Goal: Complete application form: Complete application form

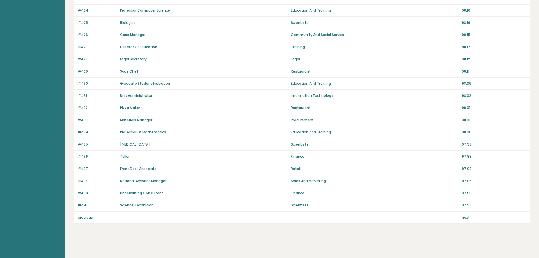
scroll to position [342, 0]
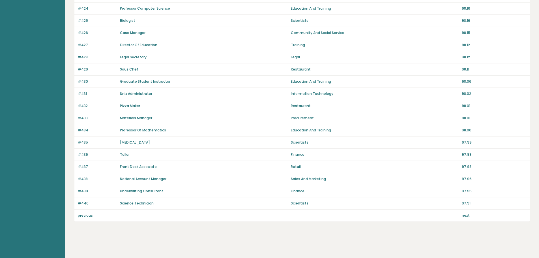
click at [85, 214] on link "previous" at bounding box center [85, 215] width 15 height 5
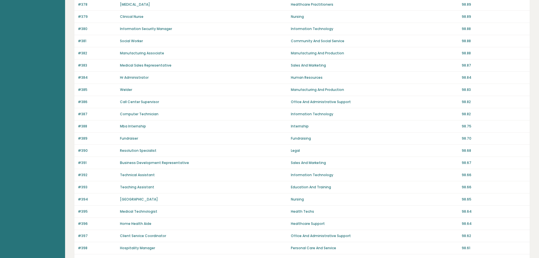
scroll to position [340, 0]
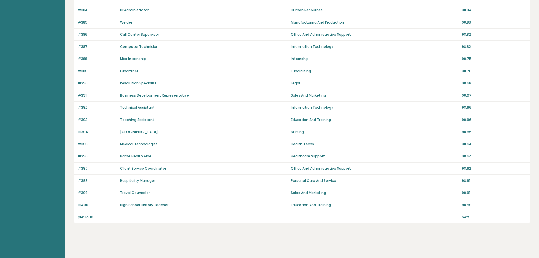
click at [92, 216] on link "previous" at bounding box center [85, 217] width 15 height 5
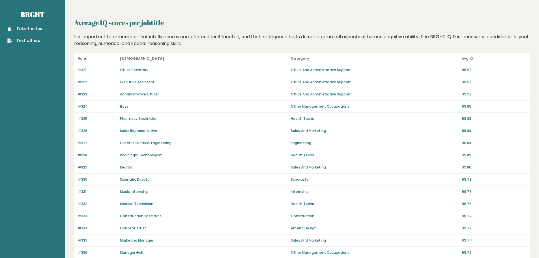
scroll to position [342, 0]
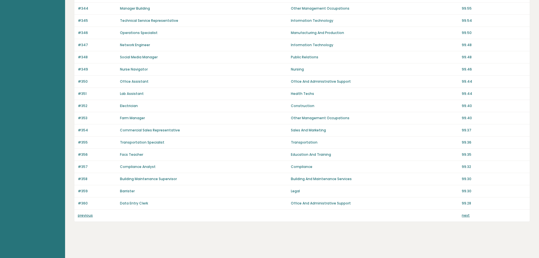
click at [89, 220] on div "previous next" at bounding box center [302, 216] width 456 height 12
click at [88, 217] on link "previous" at bounding box center [85, 215] width 15 height 5
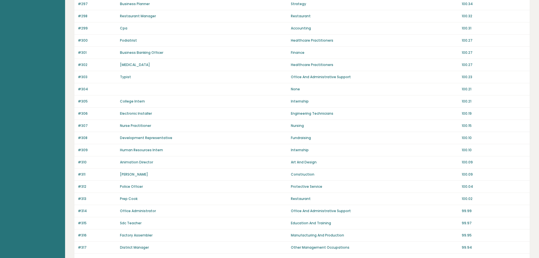
scroll to position [342, 0]
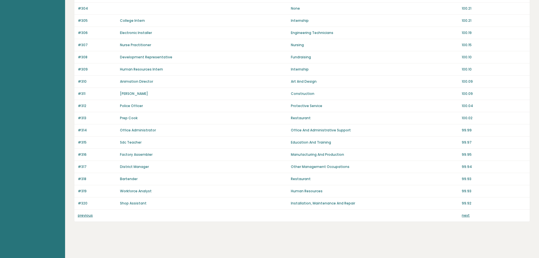
click at [83, 214] on link "previous" at bounding box center [85, 215] width 15 height 5
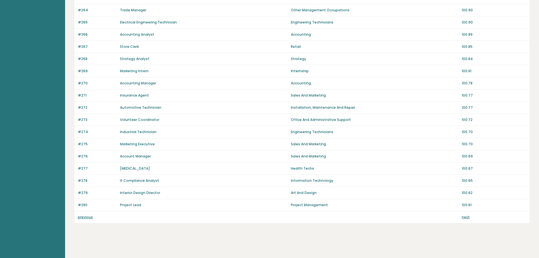
scroll to position [340, 0]
click at [86, 220] on div "previous next" at bounding box center [302, 217] width 456 height 12
click at [87, 218] on link "previous" at bounding box center [85, 217] width 15 height 5
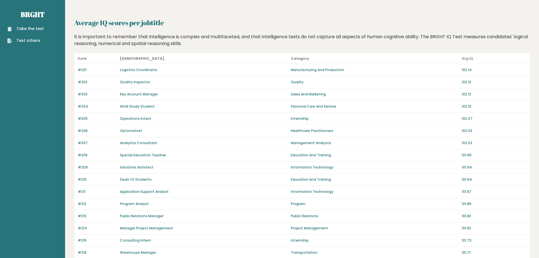
scroll to position [340, 0]
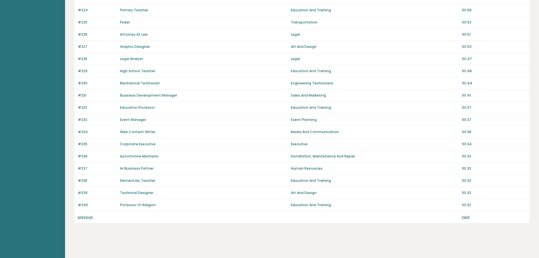
click at [87, 216] on link "previous" at bounding box center [85, 217] width 15 height 5
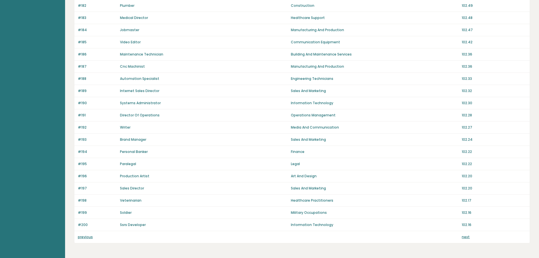
scroll to position [340, 0]
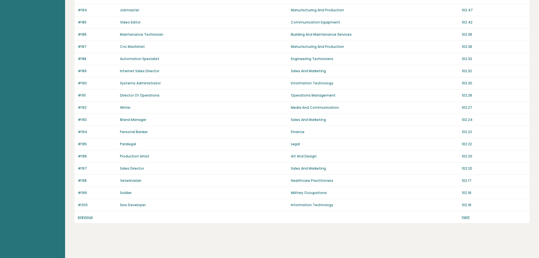
click at [87, 216] on link "previous" at bounding box center [85, 217] width 15 height 5
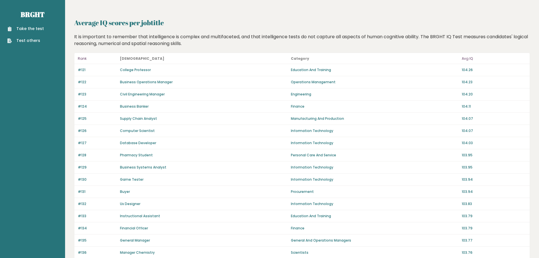
scroll to position [340, 0]
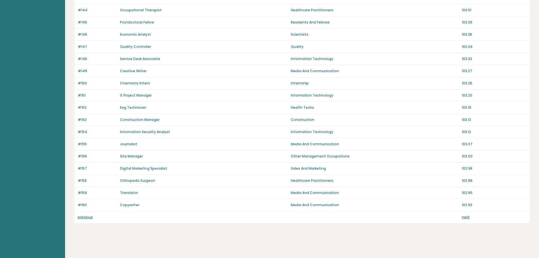
drag, startPoint x: 0, startPoint y: 0, endPoint x: 87, endPoint y: 216, distance: 233.1
click at [87, 216] on link "previous" at bounding box center [85, 217] width 15 height 5
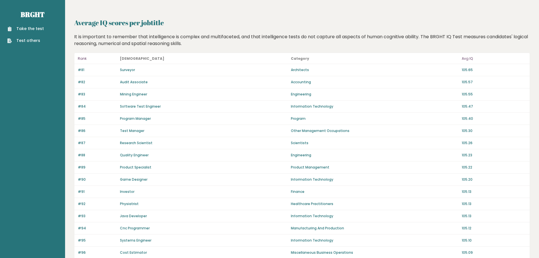
scroll to position [340, 0]
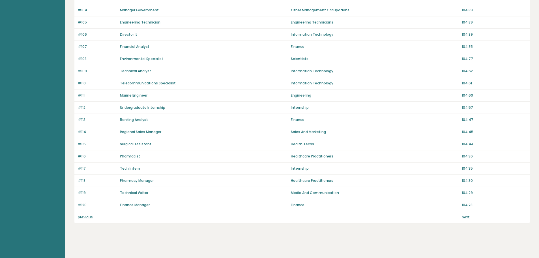
drag, startPoint x: 0, startPoint y: 0, endPoint x: 87, endPoint y: 216, distance: 233.1
click at [87, 216] on link "previous" at bounding box center [85, 217] width 15 height 5
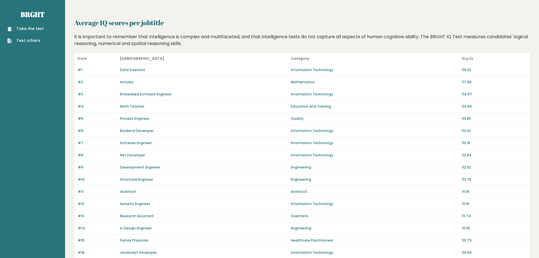
click at [35, 31] on link "Take the test" at bounding box center [25, 29] width 37 height 6
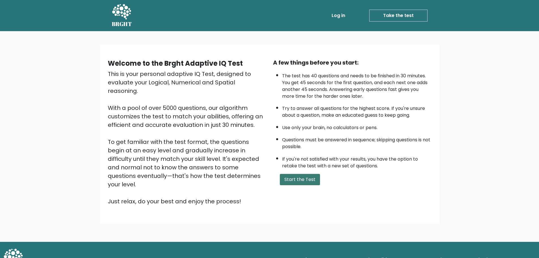
click at [292, 177] on button "Start the Test" at bounding box center [300, 179] width 40 height 11
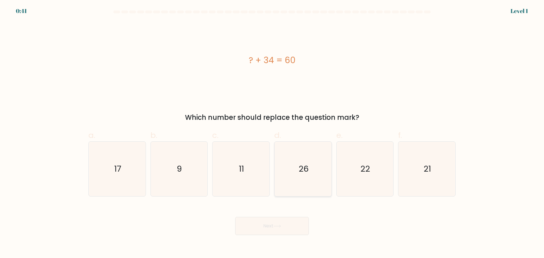
click at [287, 172] on icon "26" at bounding box center [303, 169] width 55 height 55
click at [272, 133] on input "d. 26" at bounding box center [272, 131] width 0 height 4
radio input "true"
click at [259, 227] on button "Next" at bounding box center [272, 226] width 74 height 18
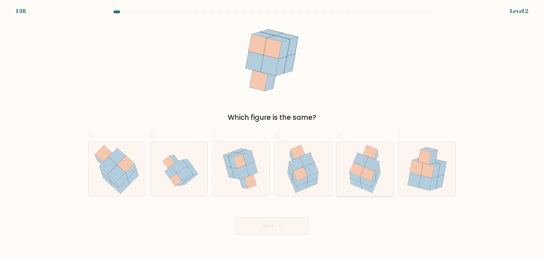
click at [368, 186] on icon at bounding box center [366, 187] width 11 height 10
click at [272, 133] on input "e." at bounding box center [272, 131] width 0 height 4
radio input "true"
click at [279, 228] on button "Next" at bounding box center [272, 226] width 74 height 18
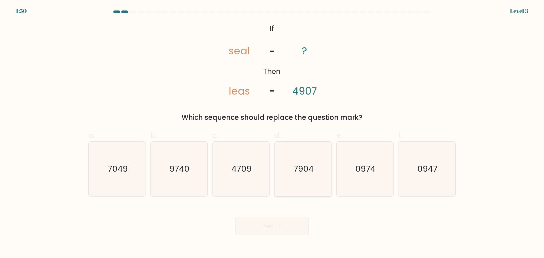
click at [313, 186] on icon "7904" at bounding box center [303, 169] width 55 height 55
click at [272, 133] on input "d. 7904" at bounding box center [272, 131] width 0 height 4
radio input "true"
click at [277, 230] on button "Next" at bounding box center [272, 226] width 74 height 18
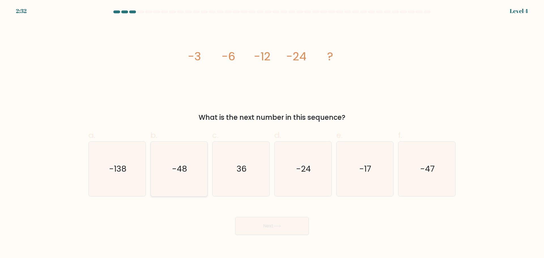
click at [184, 180] on icon "-48" at bounding box center [179, 169] width 55 height 55
click at [272, 133] on input "b. -48" at bounding box center [272, 131] width 0 height 4
radio input "true"
click at [270, 230] on button "Next" at bounding box center [272, 226] width 74 height 18
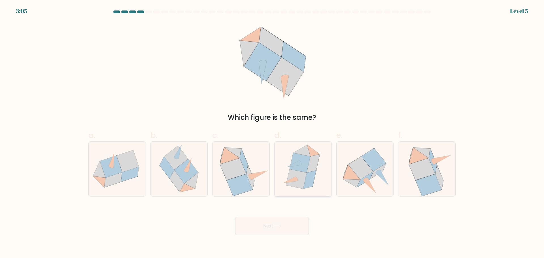
click at [310, 181] on icon at bounding box center [309, 179] width 13 height 18
click at [272, 133] on input "d." at bounding box center [272, 131] width 0 height 4
radio input "true"
click at [263, 221] on button "Next" at bounding box center [272, 226] width 74 height 18
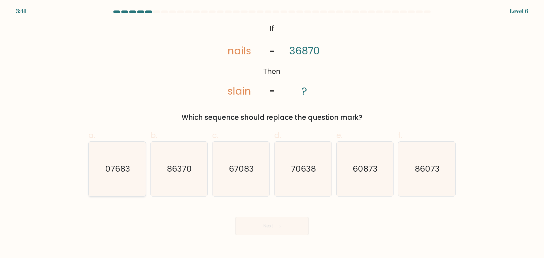
click at [122, 181] on icon "07683" at bounding box center [117, 169] width 55 height 55
click at [272, 133] on input "a. 07683" at bounding box center [272, 131] width 0 height 4
radio input "true"
click at [283, 228] on button "Next" at bounding box center [272, 226] width 74 height 18
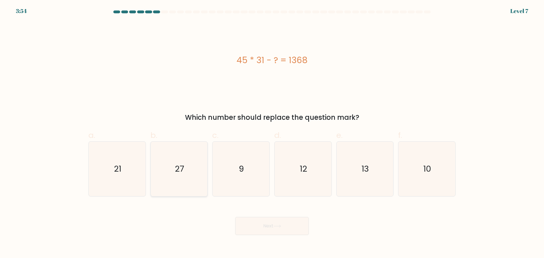
click at [175, 170] on text "27" at bounding box center [179, 168] width 9 height 11
click at [272, 133] on input "b. 27" at bounding box center [272, 131] width 0 height 4
radio input "true"
click at [272, 231] on button "Next" at bounding box center [272, 226] width 74 height 18
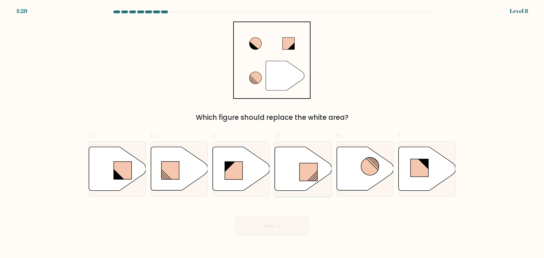
click at [298, 180] on icon at bounding box center [303, 169] width 57 height 44
click at [272, 133] on input "d." at bounding box center [272, 131] width 0 height 4
radio input "true"
click at [288, 227] on button "Next" at bounding box center [272, 226] width 74 height 18
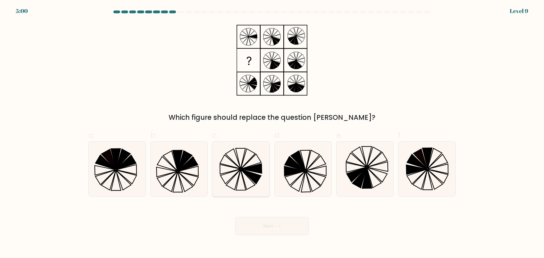
click at [242, 179] on icon at bounding box center [241, 169] width 55 height 55
click at [272, 133] on input "c." at bounding box center [272, 131] width 0 height 4
radio input "true"
click at [272, 224] on button "Next" at bounding box center [272, 226] width 74 height 18
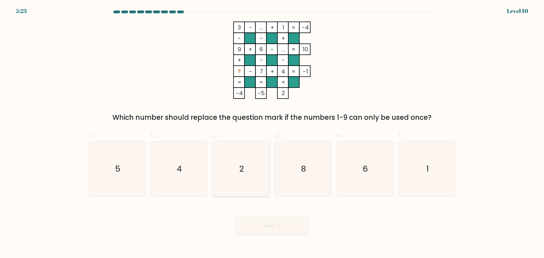
click at [261, 174] on icon "2" at bounding box center [241, 169] width 55 height 55
click at [272, 133] on input "c. 2" at bounding box center [272, 131] width 0 height 4
radio input "true"
click at [285, 226] on button "Next" at bounding box center [272, 226] width 74 height 18
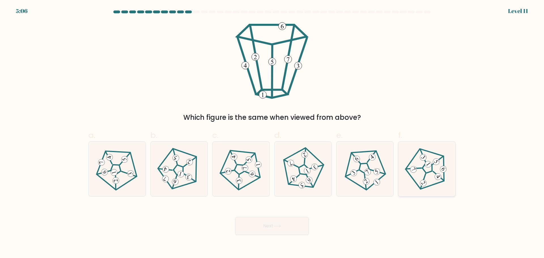
click at [433, 169] on icon at bounding box center [427, 169] width 44 height 44
click at [272, 133] on input "f." at bounding box center [272, 131] width 0 height 4
radio input "true"
click at [289, 227] on button "Next" at bounding box center [272, 226] width 74 height 18
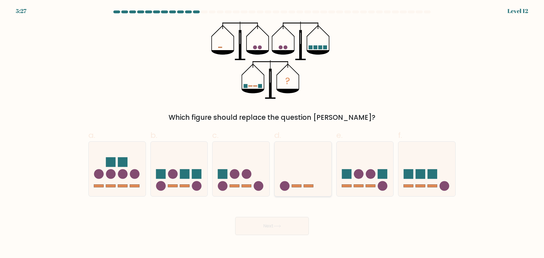
click at [297, 177] on icon at bounding box center [302, 168] width 57 height 47
click at [272, 133] on input "d." at bounding box center [272, 131] width 0 height 4
radio input "true"
click at [278, 229] on button "Next" at bounding box center [272, 226] width 74 height 18
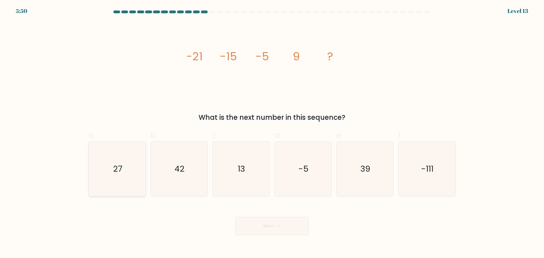
click at [138, 181] on icon "27" at bounding box center [117, 169] width 55 height 55
click at [272, 133] on input "a. 27" at bounding box center [272, 131] width 0 height 4
radio input "true"
click at [278, 234] on button "Next" at bounding box center [272, 226] width 74 height 18
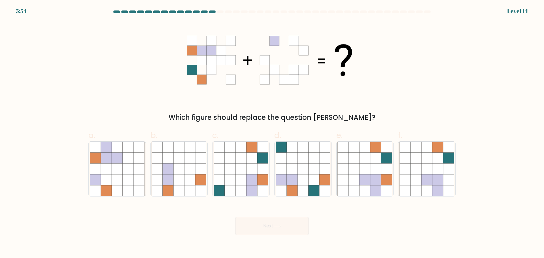
drag, startPoint x: 76, startPoint y: 174, endPoint x: 88, endPoint y: 176, distance: 11.5
click at [79, 175] on form at bounding box center [272, 122] width 544 height 225
click at [108, 179] on icon at bounding box center [106, 179] width 11 height 11
click at [272, 133] on input "a." at bounding box center [272, 131] width 0 height 4
radio input "true"
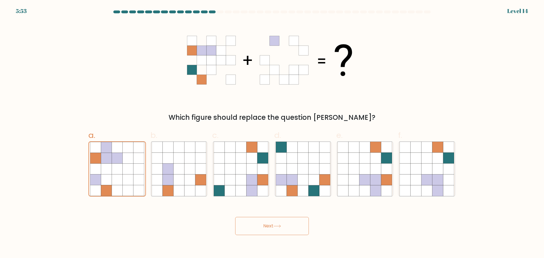
click at [248, 231] on button "Next" at bounding box center [272, 226] width 74 height 18
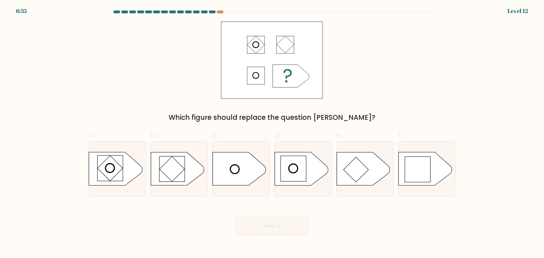
click at [227, 12] on div at bounding box center [228, 11] width 7 height 3
click at [413, 177] on rect at bounding box center [417, 169] width 25 height 25
click at [272, 133] on input "f." at bounding box center [272, 131] width 0 height 4
radio input "true"
click at [293, 227] on button "Next" at bounding box center [272, 226] width 74 height 18
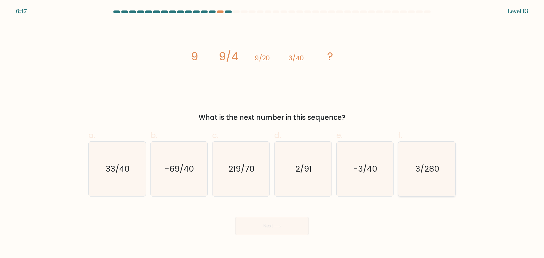
click at [428, 174] on text "3/280" at bounding box center [427, 168] width 24 height 11
click at [272, 133] on input "f. 3/280" at bounding box center [272, 131] width 0 height 4
radio input "true"
click at [281, 225] on icon at bounding box center [277, 226] width 8 height 3
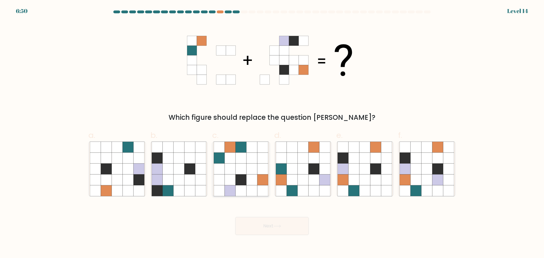
click at [224, 161] on icon at bounding box center [219, 157] width 11 height 11
click at [272, 133] on input "c." at bounding box center [272, 131] width 0 height 4
radio input "true"
click at [265, 230] on button "Next" at bounding box center [272, 226] width 74 height 18
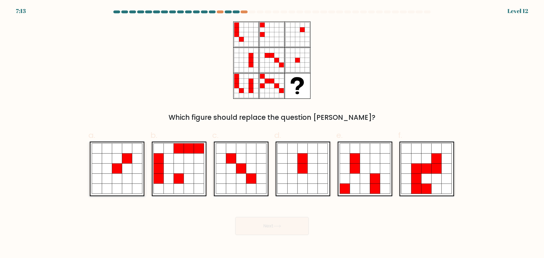
click at [119, 184] on icon at bounding box center [117, 189] width 10 height 10
click at [272, 133] on input "a." at bounding box center [272, 131] width 0 height 4
radio input "true"
click at [282, 231] on button "Next" at bounding box center [272, 226] width 74 height 18
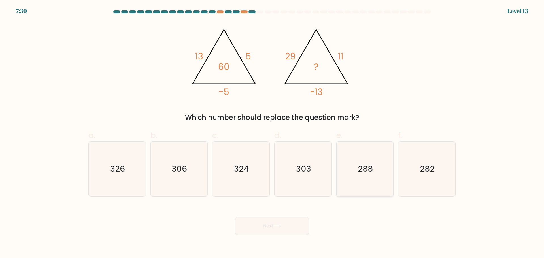
click at [390, 189] on icon "288" at bounding box center [364, 169] width 55 height 55
click at [272, 133] on input "e. 288" at bounding box center [272, 131] width 0 height 4
radio input "true"
click at [281, 227] on icon at bounding box center [277, 226] width 8 height 3
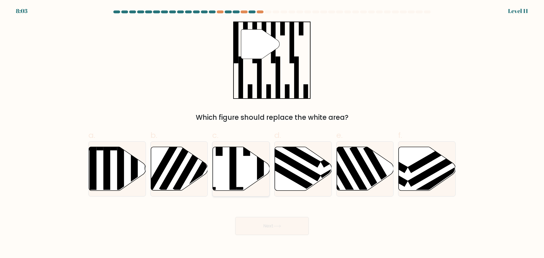
click at [251, 185] on icon at bounding box center [241, 169] width 57 height 44
click at [272, 133] on input "c." at bounding box center [272, 131] width 0 height 4
radio input "true"
click at [262, 230] on button "Next" at bounding box center [272, 226] width 74 height 18
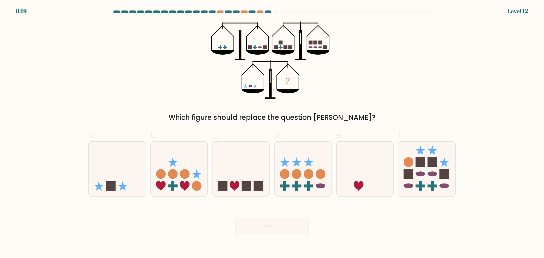
click at [123, 204] on div "Next" at bounding box center [272, 219] width 374 height 32
click at [129, 185] on icon at bounding box center [117, 168] width 57 height 47
click at [272, 133] on input "a." at bounding box center [272, 131] width 0 height 4
radio input "true"
click at [261, 231] on button "Next" at bounding box center [272, 226] width 74 height 18
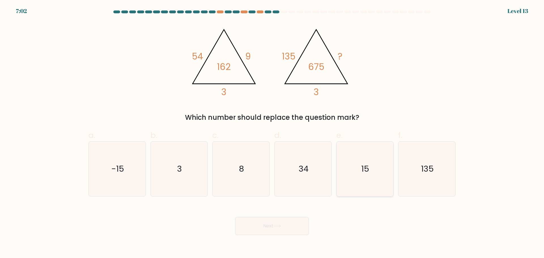
click at [364, 192] on icon "15" at bounding box center [364, 169] width 55 height 55
click at [272, 133] on input "e. 15" at bounding box center [272, 131] width 0 height 4
radio input "true"
click at [296, 225] on button "Next" at bounding box center [272, 226] width 74 height 18
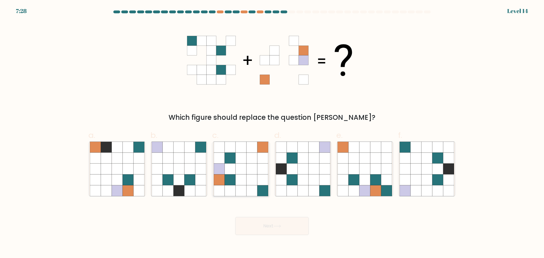
click at [247, 187] on icon at bounding box center [251, 190] width 11 height 11
click at [272, 133] on input "c." at bounding box center [272, 131] width 0 height 4
radio input "true"
click at [268, 235] on button "Next" at bounding box center [272, 226] width 74 height 18
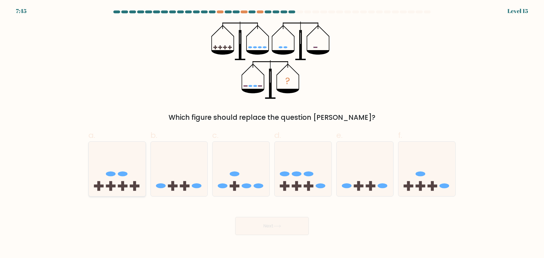
click at [120, 177] on icon at bounding box center [117, 168] width 57 height 47
click at [272, 133] on input "a." at bounding box center [272, 131] width 0 height 4
radio input "true"
click at [267, 225] on button "Next" at bounding box center [272, 226] width 74 height 18
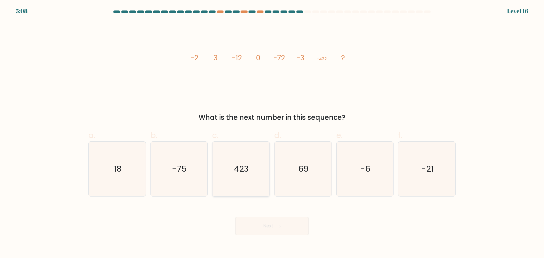
click at [226, 175] on icon "423" at bounding box center [241, 169] width 55 height 55
click at [272, 133] on input "c. 423" at bounding box center [272, 131] width 0 height 4
radio input "true"
click at [240, 223] on button "Next" at bounding box center [272, 226] width 74 height 18
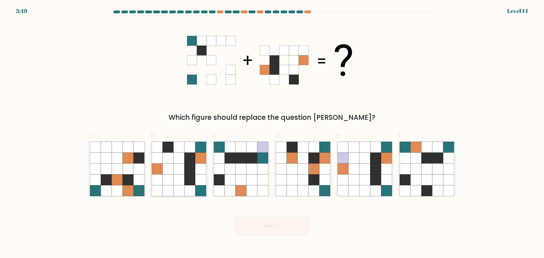
click at [186, 189] on icon at bounding box center [189, 190] width 11 height 11
click at [272, 133] on input "b." at bounding box center [272, 131] width 0 height 4
radio input "true"
click at [268, 230] on button "Next" at bounding box center [272, 226] width 74 height 18
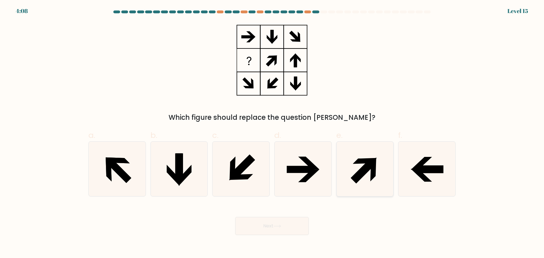
click at [380, 170] on icon at bounding box center [364, 169] width 55 height 55
click at [272, 133] on input "e." at bounding box center [272, 131] width 0 height 4
radio input "true"
click at [257, 227] on button "Next" at bounding box center [272, 226] width 74 height 18
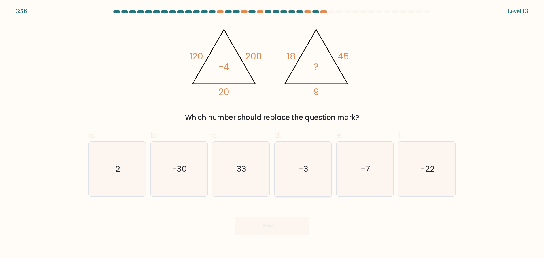
drag, startPoint x: 315, startPoint y: 169, endPoint x: 319, endPoint y: 169, distance: 3.8
click at [315, 169] on icon "-3" at bounding box center [303, 169] width 55 height 55
click at [272, 133] on input "d. -3" at bounding box center [272, 131] width 0 height 4
radio input "true"
click at [276, 229] on button "Next" at bounding box center [272, 226] width 74 height 18
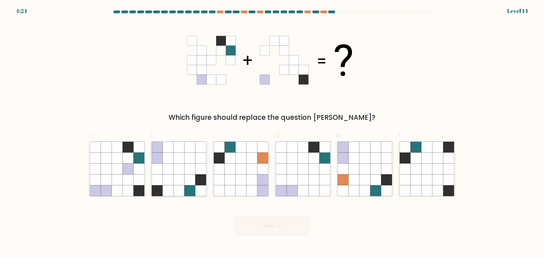
click at [187, 172] on icon at bounding box center [189, 168] width 11 height 11
click at [272, 133] on input "b." at bounding box center [272, 131] width 0 height 4
radio input "true"
click at [272, 228] on button "Next" at bounding box center [272, 226] width 74 height 18
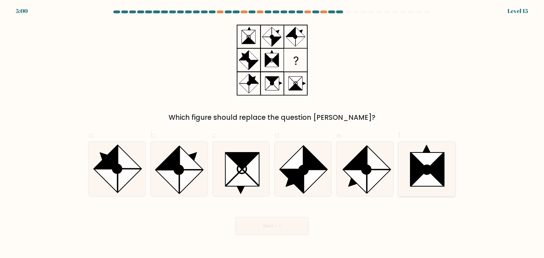
click at [419, 179] on icon at bounding box center [427, 178] width 33 height 16
click at [272, 133] on input "f." at bounding box center [272, 131] width 0 height 4
radio input "true"
click at [273, 223] on button "Next" at bounding box center [272, 226] width 74 height 18
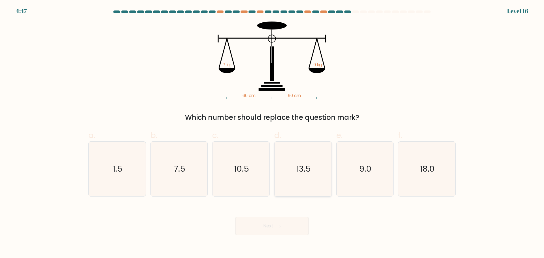
click at [301, 185] on icon "13.5" at bounding box center [303, 169] width 55 height 55
click at [272, 133] on input "d. 13.5" at bounding box center [272, 131] width 0 height 4
radio input "true"
click at [268, 226] on button "Next" at bounding box center [272, 226] width 74 height 18
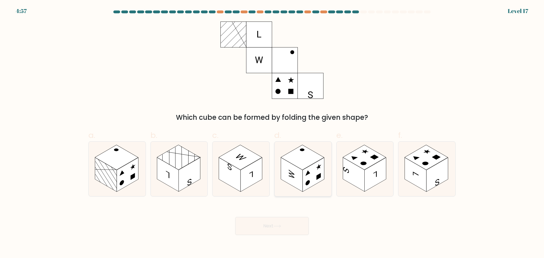
click at [310, 170] on rect at bounding box center [313, 174] width 22 height 34
click at [272, 133] on input "d." at bounding box center [272, 131] width 0 height 4
radio input "true"
click at [272, 229] on button "Next" at bounding box center [272, 226] width 74 height 18
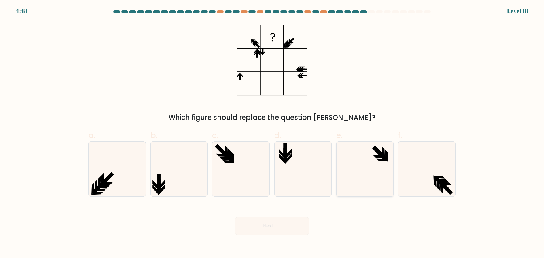
click at [390, 179] on icon at bounding box center [364, 169] width 55 height 55
click at [272, 133] on input "e." at bounding box center [272, 131] width 0 height 4
radio input "true"
click at [287, 229] on button "Next" at bounding box center [272, 226] width 74 height 18
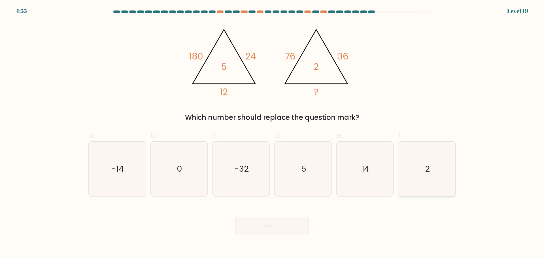
click at [428, 187] on icon "2" at bounding box center [426, 169] width 55 height 55
click at [272, 133] on input "f. 2" at bounding box center [272, 131] width 0 height 4
radio input "true"
click at [279, 235] on body "4:54 Level 19" at bounding box center [272, 129] width 544 height 258
click at [278, 230] on button "Next" at bounding box center [272, 226] width 74 height 18
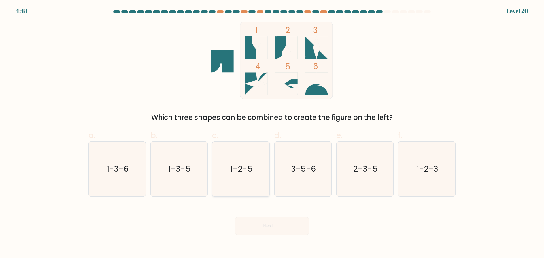
click at [244, 184] on icon "1-2-5" at bounding box center [241, 169] width 55 height 55
click at [272, 133] on input "c. 1-2-5" at bounding box center [272, 131] width 0 height 4
radio input "true"
click at [281, 233] on button "Next" at bounding box center [272, 226] width 74 height 18
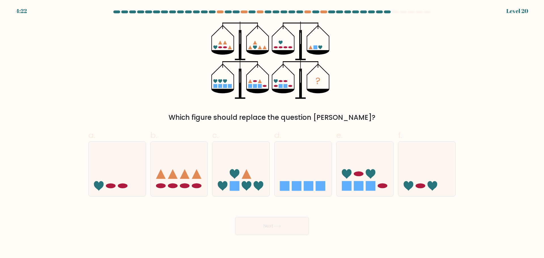
click at [280, 123] on form at bounding box center [272, 122] width 544 height 225
click at [248, 171] on icon at bounding box center [240, 168] width 57 height 47
click at [272, 133] on input "c." at bounding box center [272, 131] width 0 height 4
radio input "true"
click at [282, 234] on button "Next" at bounding box center [272, 226] width 74 height 18
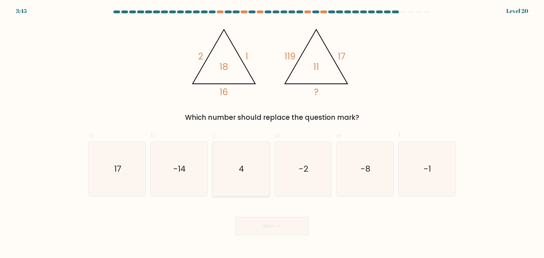
click at [243, 166] on text "4" at bounding box center [241, 168] width 5 height 11
click at [272, 133] on input "c. 4" at bounding box center [272, 131] width 0 height 4
radio input "true"
click at [265, 222] on button "Next" at bounding box center [272, 226] width 74 height 18
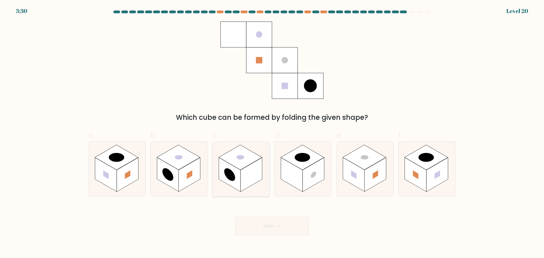
click at [251, 183] on rect at bounding box center [251, 174] width 22 height 34
click at [272, 133] on input "c." at bounding box center [272, 131] width 0 height 4
radio input "true"
click at [271, 226] on button "Next" at bounding box center [272, 226] width 74 height 18
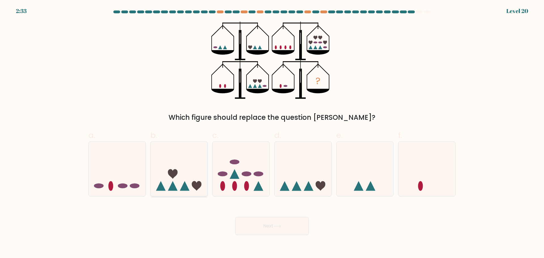
click at [179, 178] on icon at bounding box center [179, 168] width 57 height 47
click at [272, 133] on input "b." at bounding box center [272, 131] width 0 height 4
radio input "true"
click at [280, 229] on button "Next" at bounding box center [272, 226] width 74 height 18
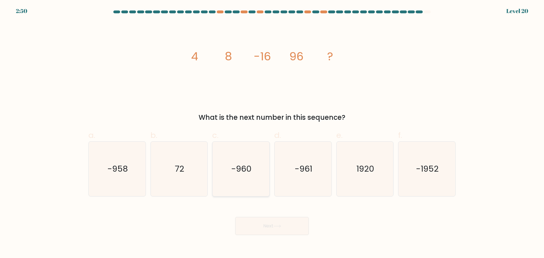
click at [255, 175] on icon "-960" at bounding box center [241, 169] width 55 height 55
click at [272, 133] on input "c. -960" at bounding box center [272, 131] width 0 height 4
radio input "true"
click at [277, 223] on button "Next" at bounding box center [272, 226] width 74 height 18
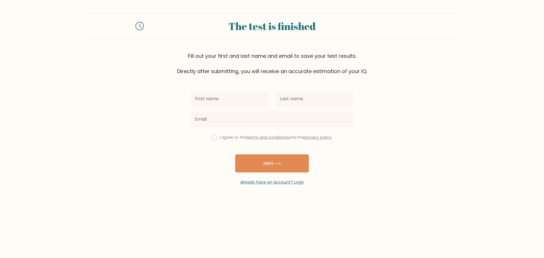
click at [240, 103] on input "text" at bounding box center [229, 99] width 78 height 16
type input "dimitar"
click at [298, 106] on input "text" at bounding box center [314, 99] width 78 height 16
type input "[PERSON_NAME]"
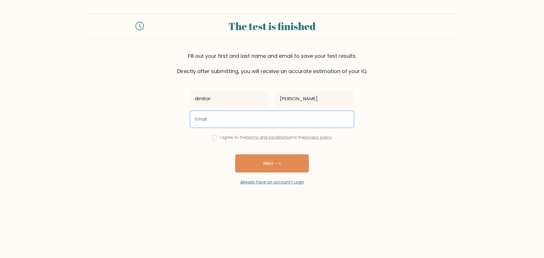
click at [292, 114] on input "email" at bounding box center [271, 119] width 163 height 16
click at [259, 124] on input "email" at bounding box center [271, 119] width 163 height 16
type input "dimitarcho.1998@abv.bg"
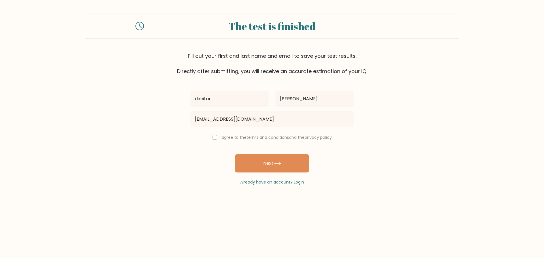
click at [226, 136] on label "I agree to the terms and conditions and the privacy policy" at bounding box center [275, 138] width 112 height 6
click at [221, 136] on label "I agree to the terms and conditions and the privacy policy" at bounding box center [275, 138] width 112 height 6
click at [216, 140] on div "I agree to the terms and conditions and the privacy policy" at bounding box center [272, 137] width 170 height 7
click at [214, 138] on input "checkbox" at bounding box center [214, 137] width 5 height 5
checkbox input "true"
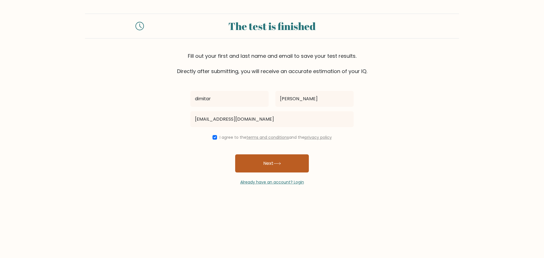
click at [257, 161] on button "Next" at bounding box center [272, 163] width 74 height 18
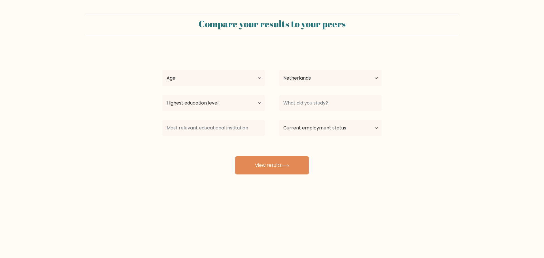
select select "NL"
click at [221, 76] on select "Age Under [DEMOGRAPHIC_DATA] [DEMOGRAPHIC_DATA] [DEMOGRAPHIC_DATA] [DEMOGRAPHIC…" at bounding box center [213, 78] width 103 height 16
select select "18_24"
click at [162, 70] on select "Age Under [DEMOGRAPHIC_DATA] [DEMOGRAPHIC_DATA] [DEMOGRAPHIC_DATA] [DEMOGRAPHIC…" at bounding box center [213, 78] width 103 height 16
click at [287, 78] on select "Country [GEOGRAPHIC_DATA] [GEOGRAPHIC_DATA] [GEOGRAPHIC_DATA] [US_STATE] [GEOGR…" at bounding box center [330, 78] width 103 height 16
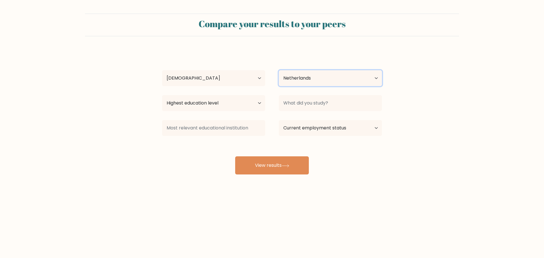
drag, startPoint x: 287, startPoint y: 78, endPoint x: 278, endPoint y: 82, distance: 9.6
click at [287, 78] on select "Country [GEOGRAPHIC_DATA] [GEOGRAPHIC_DATA] [GEOGRAPHIC_DATA] [US_STATE] [GEOGR…" at bounding box center [330, 78] width 103 height 16
click at [246, 92] on div "[PERSON_NAME] Age Under [DEMOGRAPHIC_DATA] [DEMOGRAPHIC_DATA] [DEMOGRAPHIC_DATA…" at bounding box center [272, 112] width 227 height 125
click at [241, 101] on select "Highest education level No schooling Primary Lower Secondary Upper Secondary Oc…" at bounding box center [213, 103] width 103 height 16
click at [162, 95] on select "Highest education level No schooling Primary Lower Secondary Upper Secondary Oc…" at bounding box center [213, 103] width 103 height 16
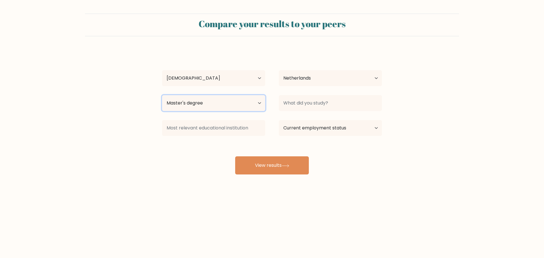
click at [242, 108] on select "Highest education level No schooling Primary Lower Secondary Upper Secondary Oc…" at bounding box center [213, 103] width 103 height 16
select select "bachelors_degree"
click at [162, 95] on select "Highest education level No schooling Primary Lower Secondary Upper Secondary Oc…" at bounding box center [213, 103] width 103 height 16
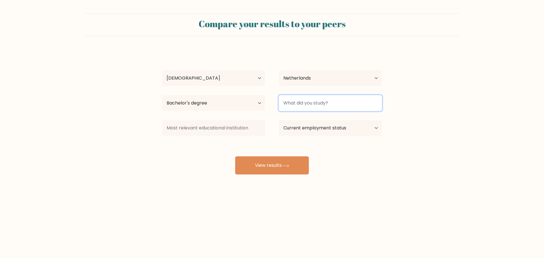
click at [308, 108] on input at bounding box center [330, 103] width 103 height 16
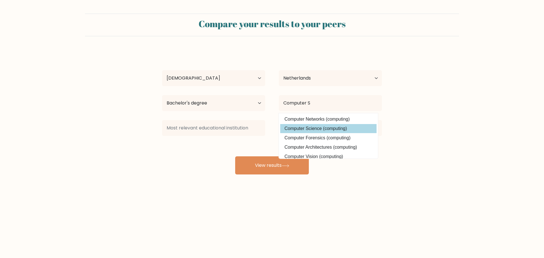
click at [311, 129] on option "Computer Science (computing)" at bounding box center [328, 128] width 96 height 9
type input "Computer Science"
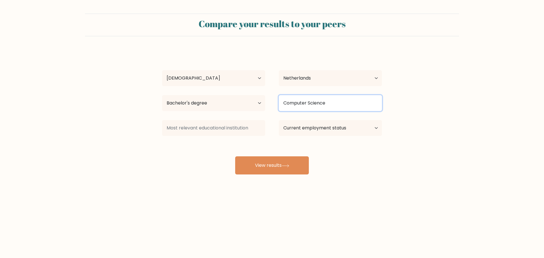
click at [332, 108] on input "Computer Science" at bounding box center [330, 103] width 103 height 16
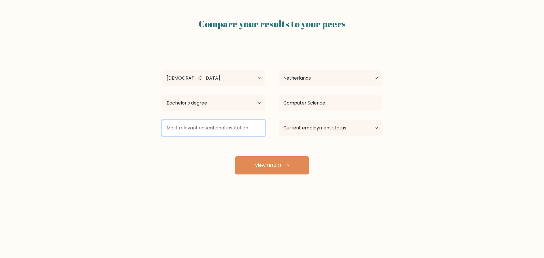
click at [224, 129] on input at bounding box center [213, 128] width 103 height 16
click at [229, 132] on input at bounding box center [213, 128] width 103 height 16
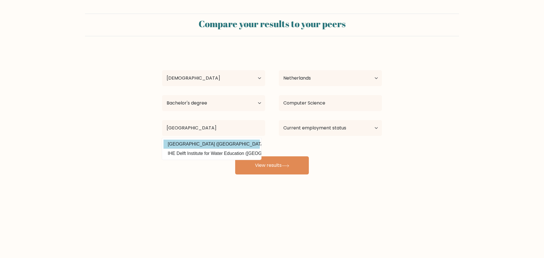
click at [213, 142] on option "[GEOGRAPHIC_DATA] ([GEOGRAPHIC_DATA])" at bounding box center [211, 144] width 96 height 9
type input "[GEOGRAPHIC_DATA]"
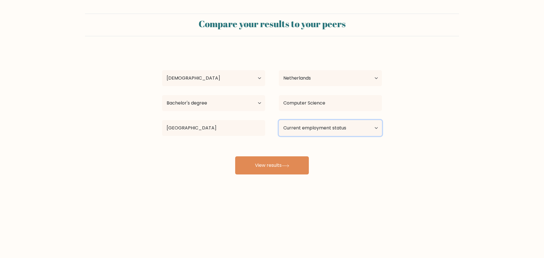
click at [332, 134] on select "Current employment status Employed Student Retired Other / prefer not to answer" at bounding box center [330, 128] width 103 height 16
select select "employed"
click at [279, 120] on select "Current employment status Employed Student Retired Other / prefer not to answer" at bounding box center [330, 128] width 103 height 16
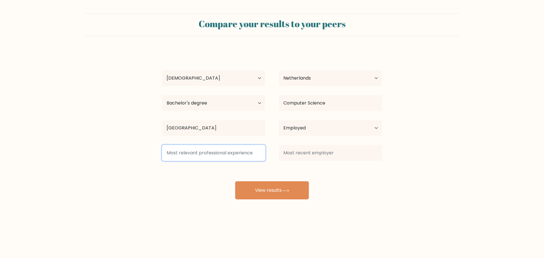
click at [240, 159] on input at bounding box center [213, 153] width 103 height 16
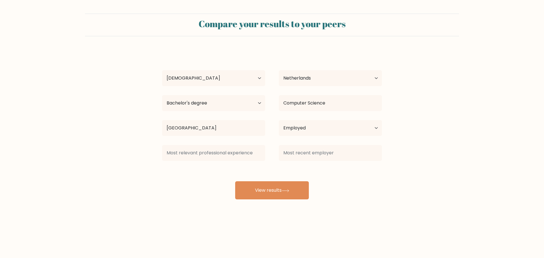
click at [223, 166] on div "[PERSON_NAME] Age Under [DEMOGRAPHIC_DATA] [DEMOGRAPHIC_DATA] [DEMOGRAPHIC_DATA…" at bounding box center [272, 125] width 227 height 150
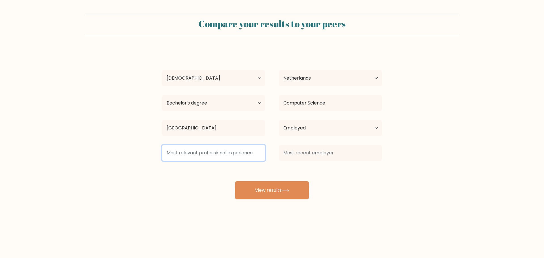
click at [224, 150] on input at bounding box center [213, 153] width 103 height 16
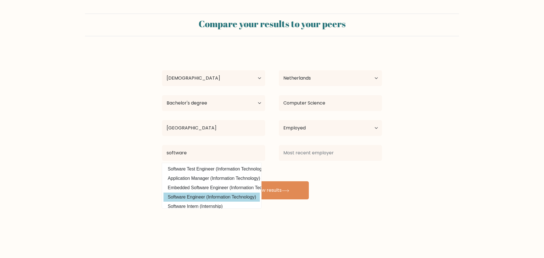
click at [202, 194] on option "Software Engineer (Information Technology)" at bounding box center [211, 197] width 96 height 9
type input "Software Engineer"
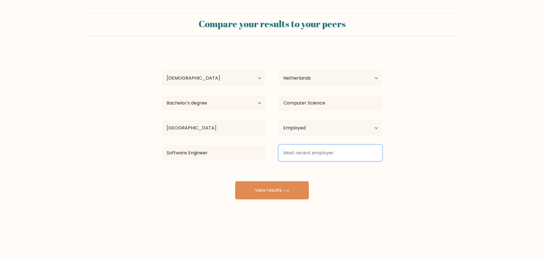
click at [290, 154] on input at bounding box center [330, 153] width 103 height 16
click at [307, 154] on input "uber" at bounding box center [330, 153] width 103 height 16
type input "uber"
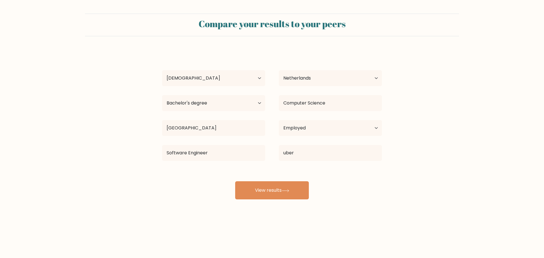
click at [330, 171] on div "[PERSON_NAME] Age Under [DEMOGRAPHIC_DATA] [DEMOGRAPHIC_DATA] [DEMOGRAPHIC_DATA…" at bounding box center [272, 125] width 227 height 150
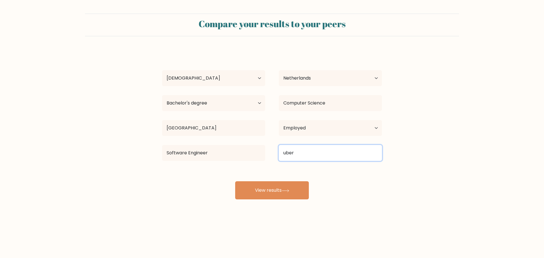
click at [319, 158] on input "uber" at bounding box center [330, 153] width 103 height 16
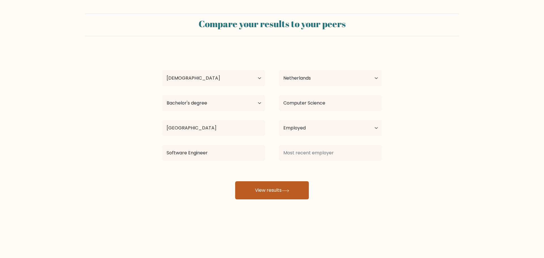
click at [285, 189] on icon at bounding box center [285, 190] width 8 height 3
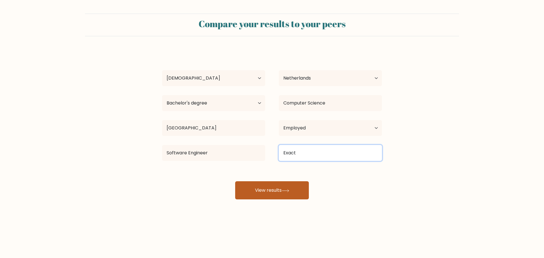
type input "Exact"
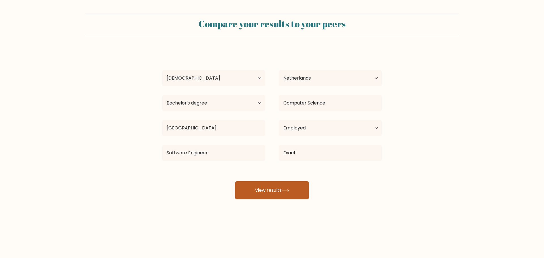
click at [275, 187] on button "View results" at bounding box center [272, 190] width 74 height 18
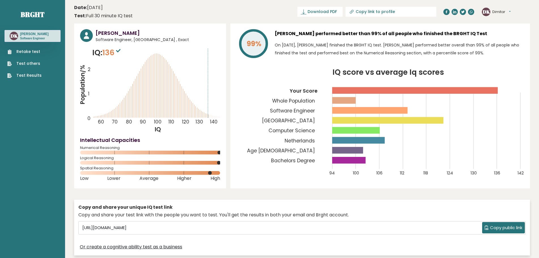
drag, startPoint x: 0, startPoint y: 156, endPoint x: 28, endPoint y: 152, distance: 28.6
click at [25, 15] on link "Brght" at bounding box center [33, 14] width 24 height 9
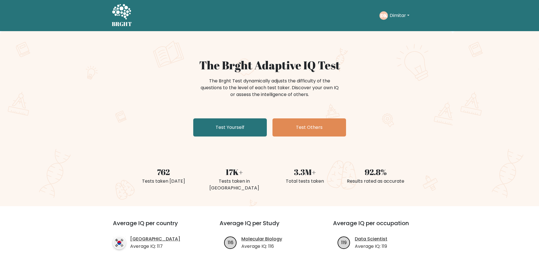
scroll to position [113, 0]
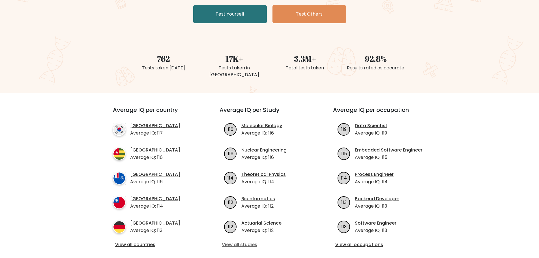
click at [239, 241] on link "View all studies" at bounding box center [269, 244] width 95 height 7
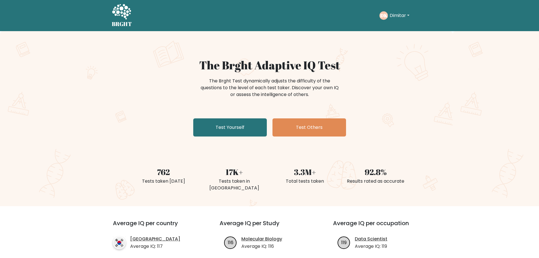
scroll to position [113, 0]
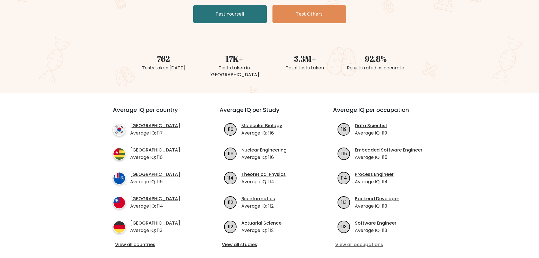
click at [350, 241] on link "View all occupations" at bounding box center [383, 244] width 95 height 7
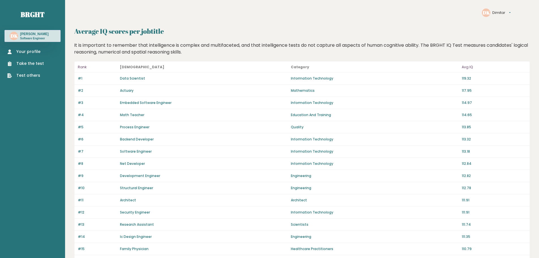
drag, startPoint x: 462, startPoint y: 28, endPoint x: 468, endPoint y: 12, distance: 16.4
click at [462, 28] on h2 "Average IQ scores per jobtitle" at bounding box center [302, 31] width 456 height 10
click at [31, 55] on link "Your profile" at bounding box center [25, 52] width 37 height 6
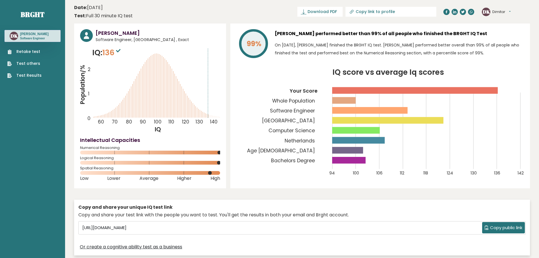
drag, startPoint x: 1, startPoint y: 155, endPoint x: 14, endPoint y: 151, distance: 13.3
